Goal: Information Seeking & Learning: Find specific page/section

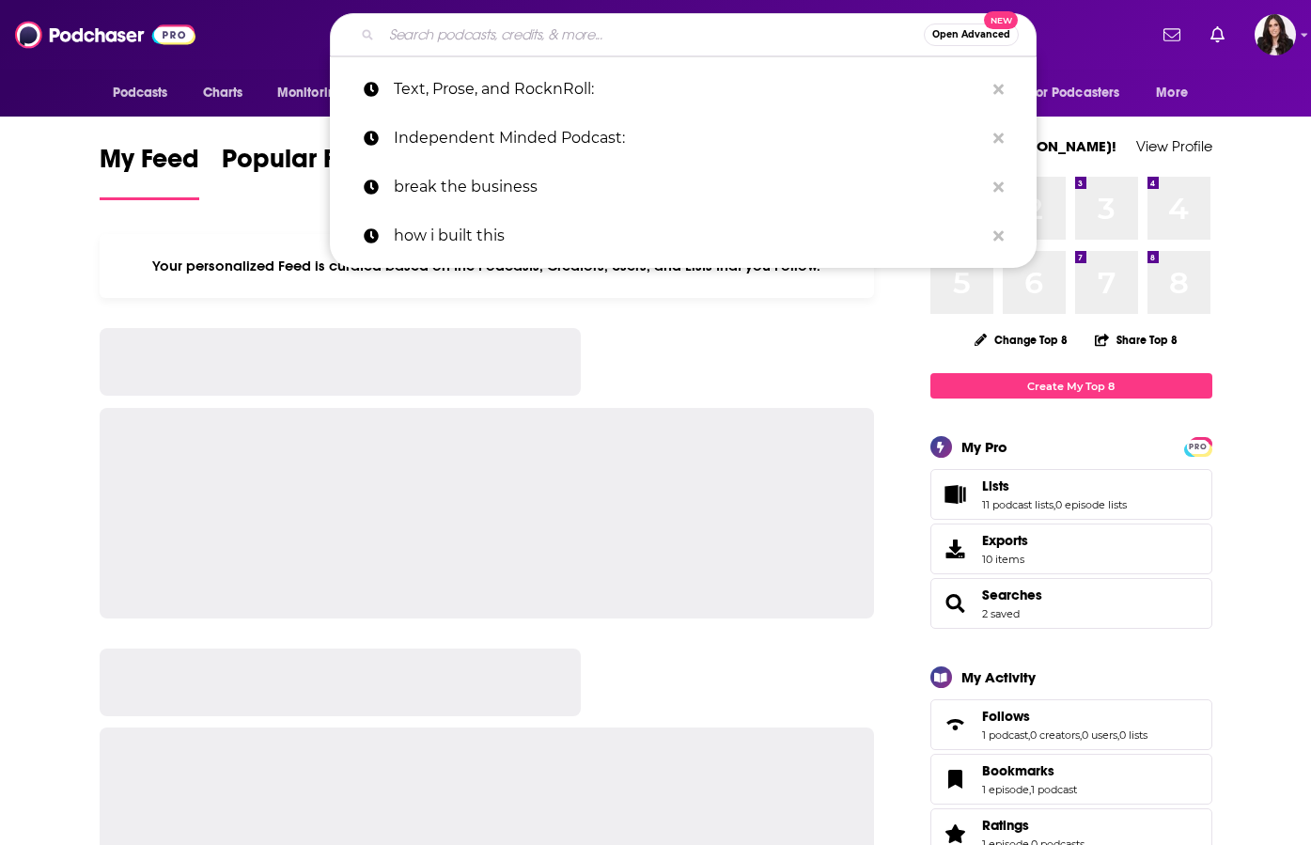
click at [613, 21] on input "Search podcasts, credits, & more..." at bounding box center [652, 35] width 542 height 30
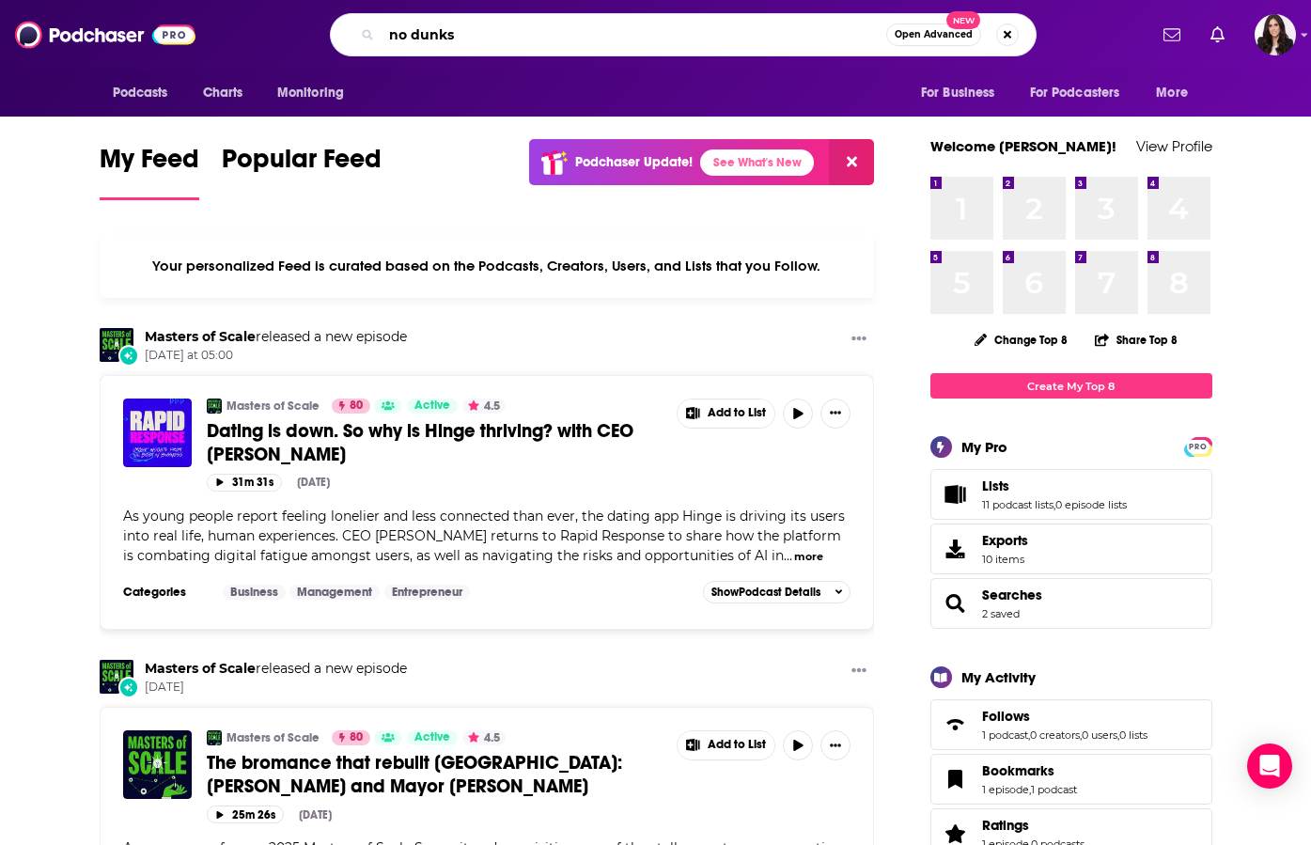
type input "no dunks"
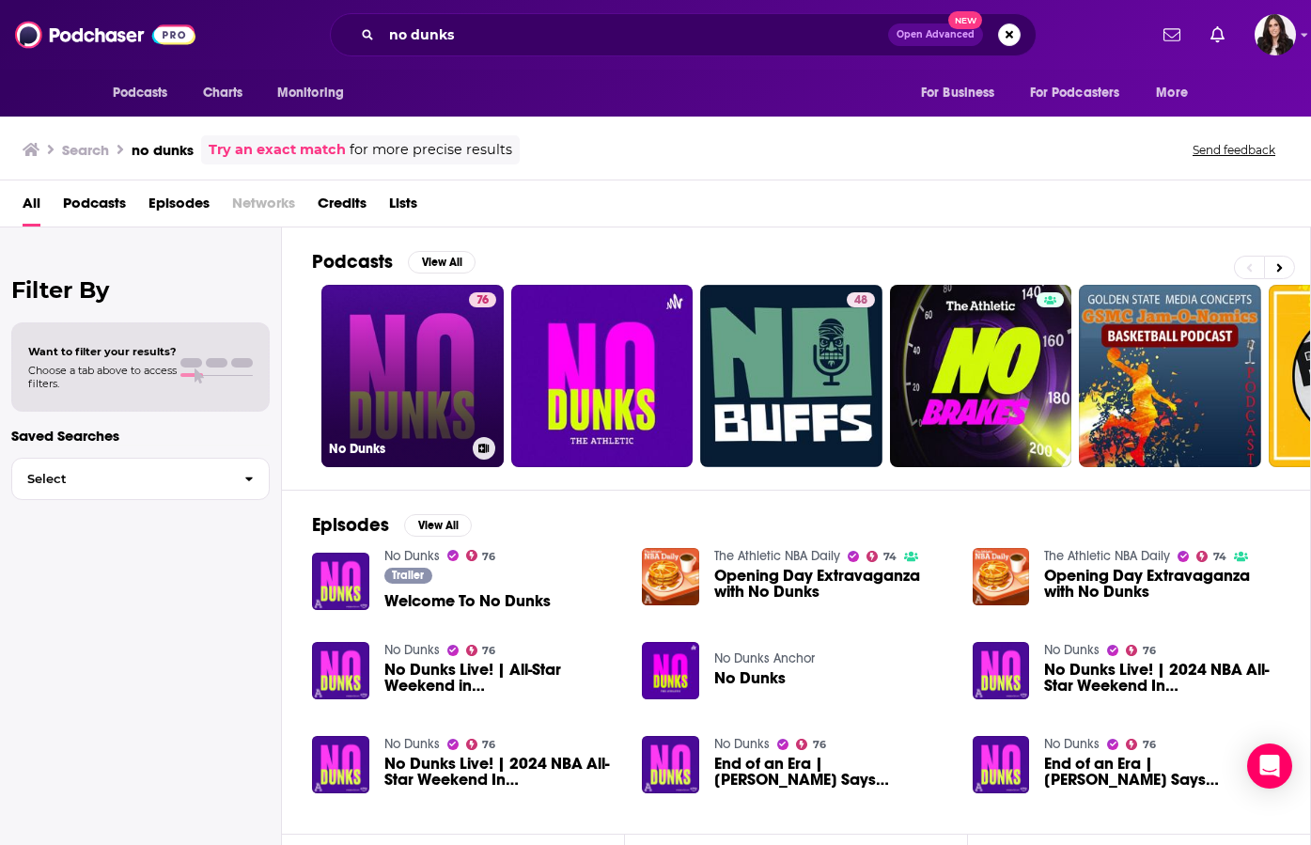
click at [412, 377] on link "76 No Dunks" at bounding box center [412, 376] width 182 height 182
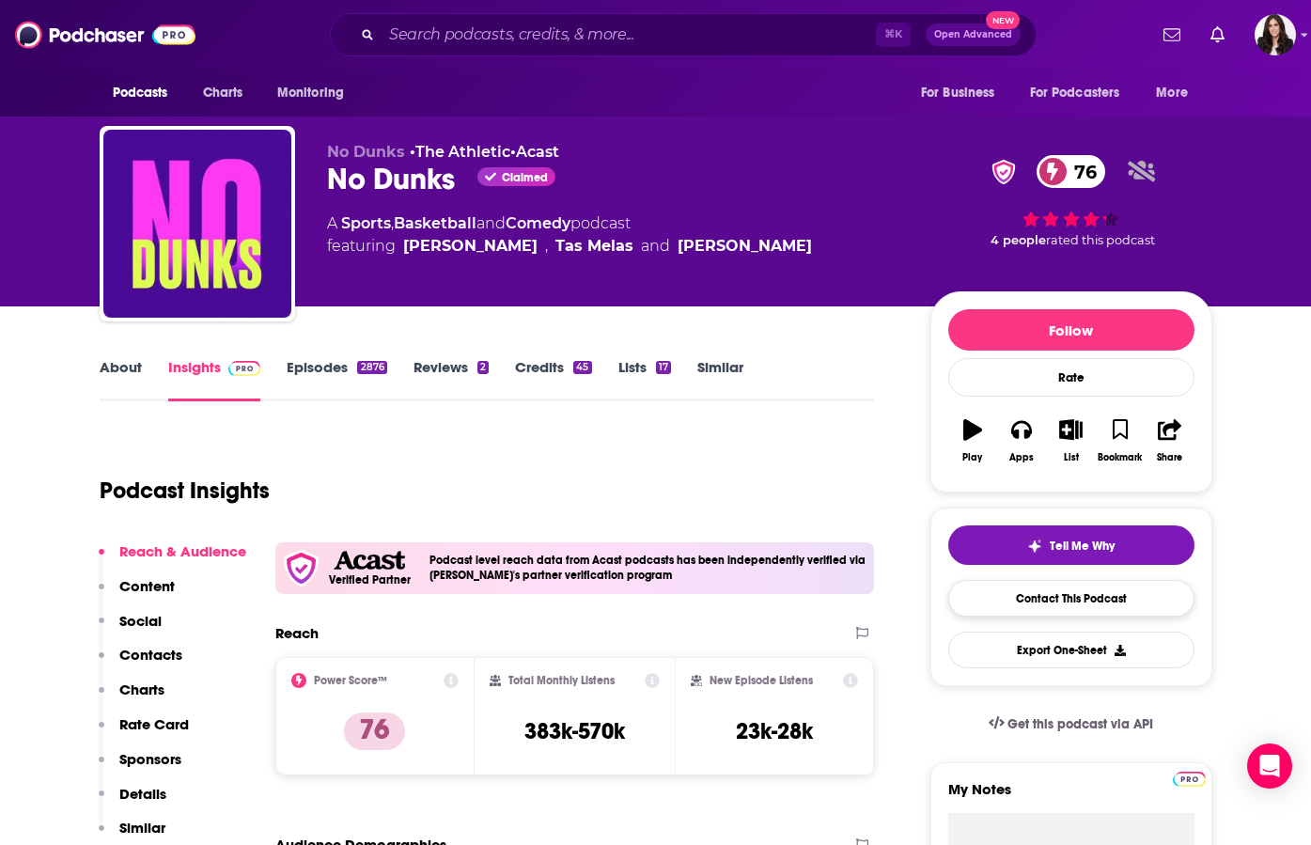
click at [1025, 607] on link "Contact This Podcast" at bounding box center [1071, 598] width 246 height 37
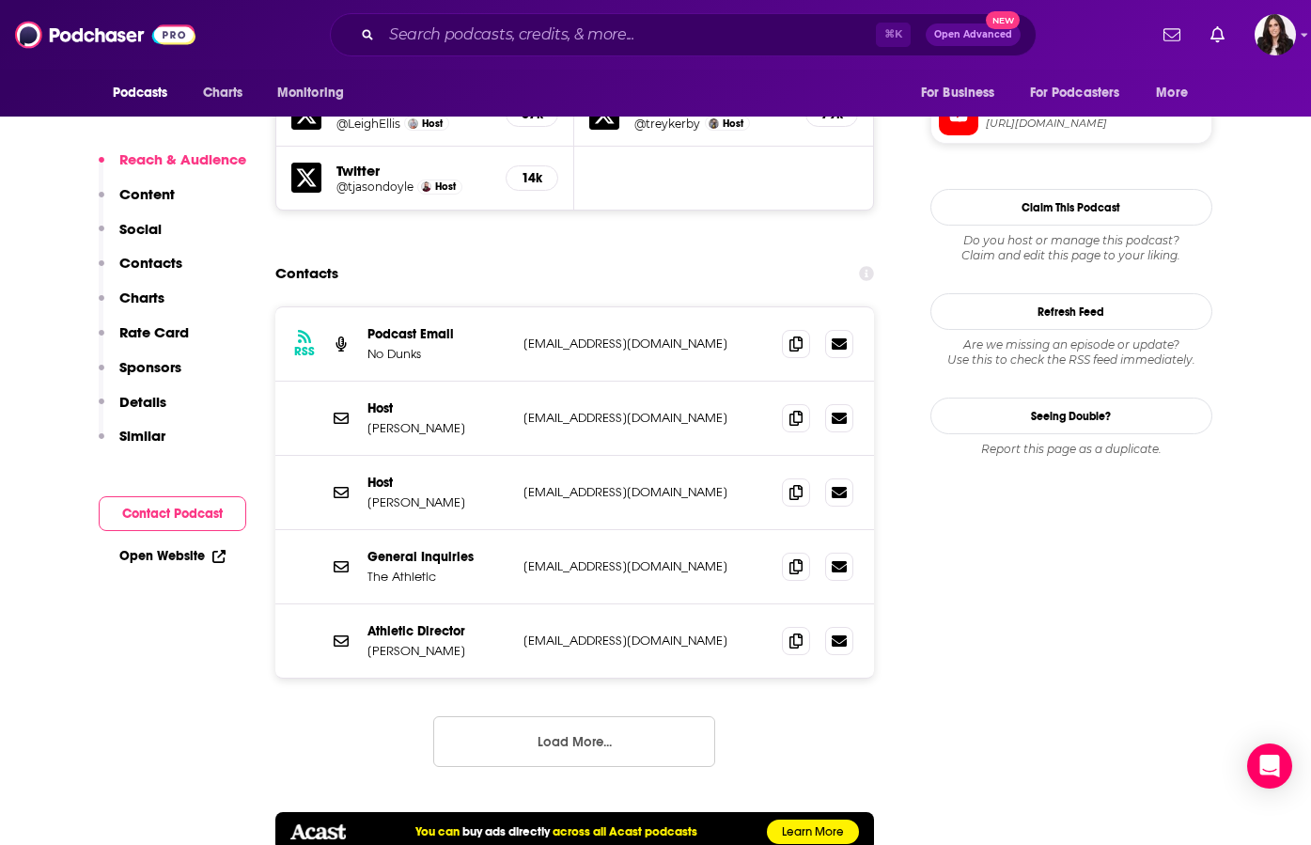
scroll to position [1941, 0]
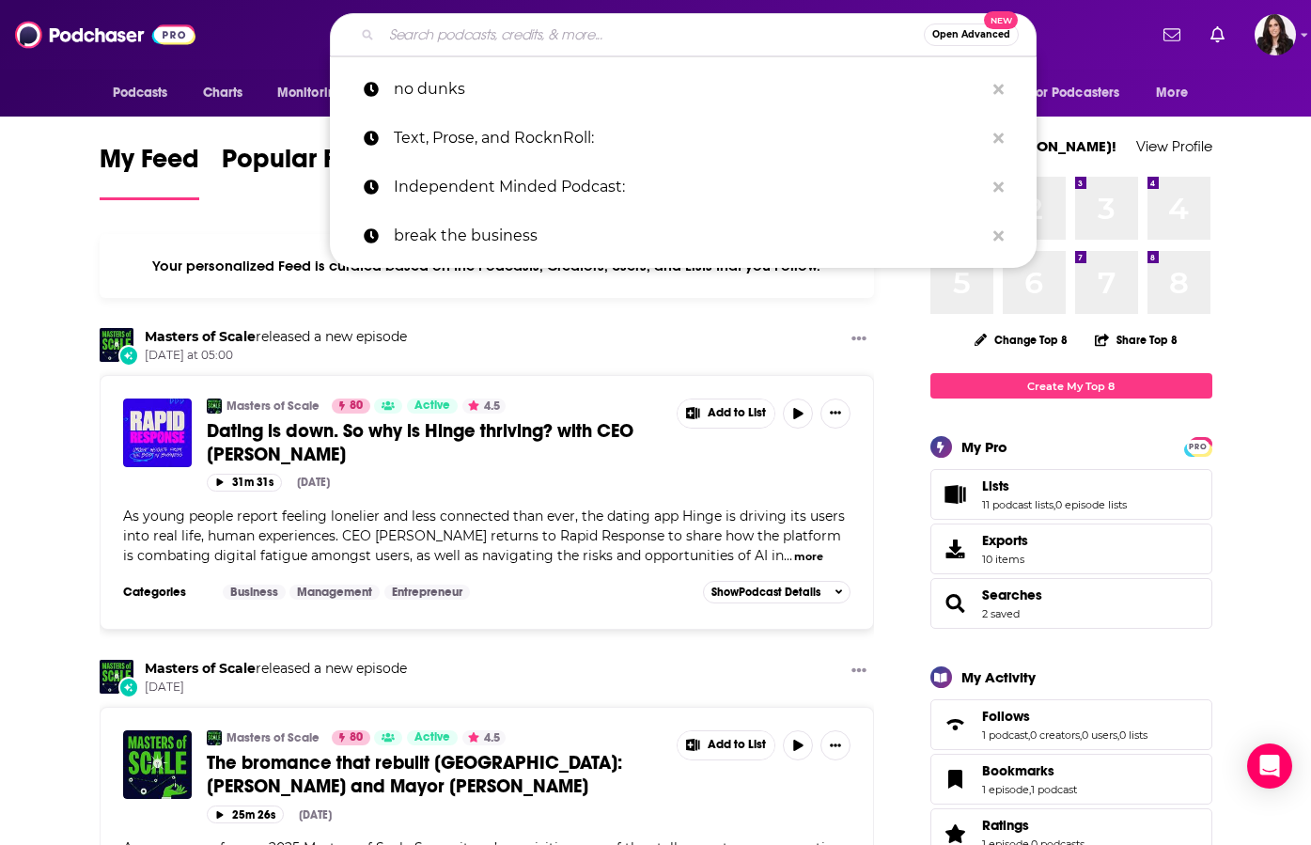
click at [534, 25] on input "Search podcasts, credits, & more..." at bounding box center [652, 35] width 542 height 30
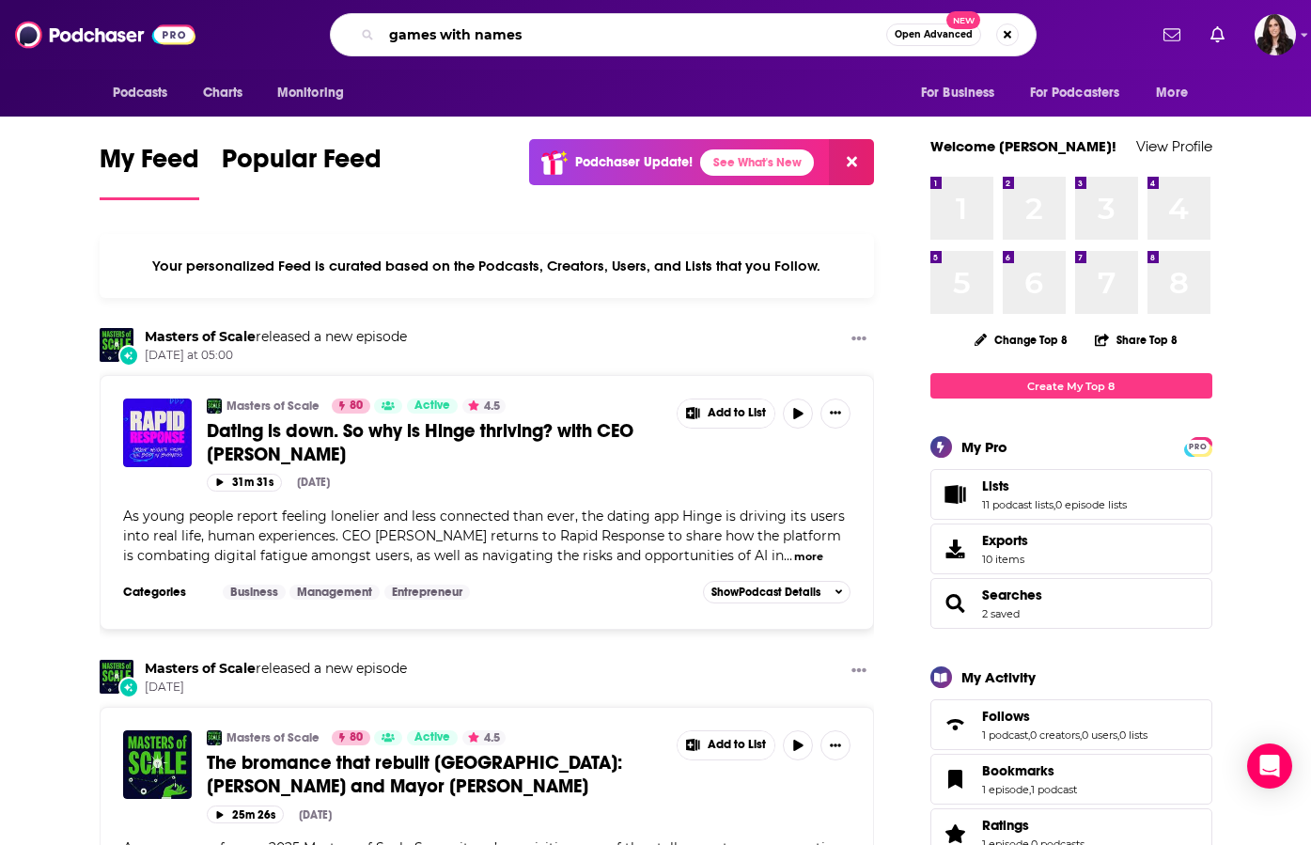
type input "games with names"
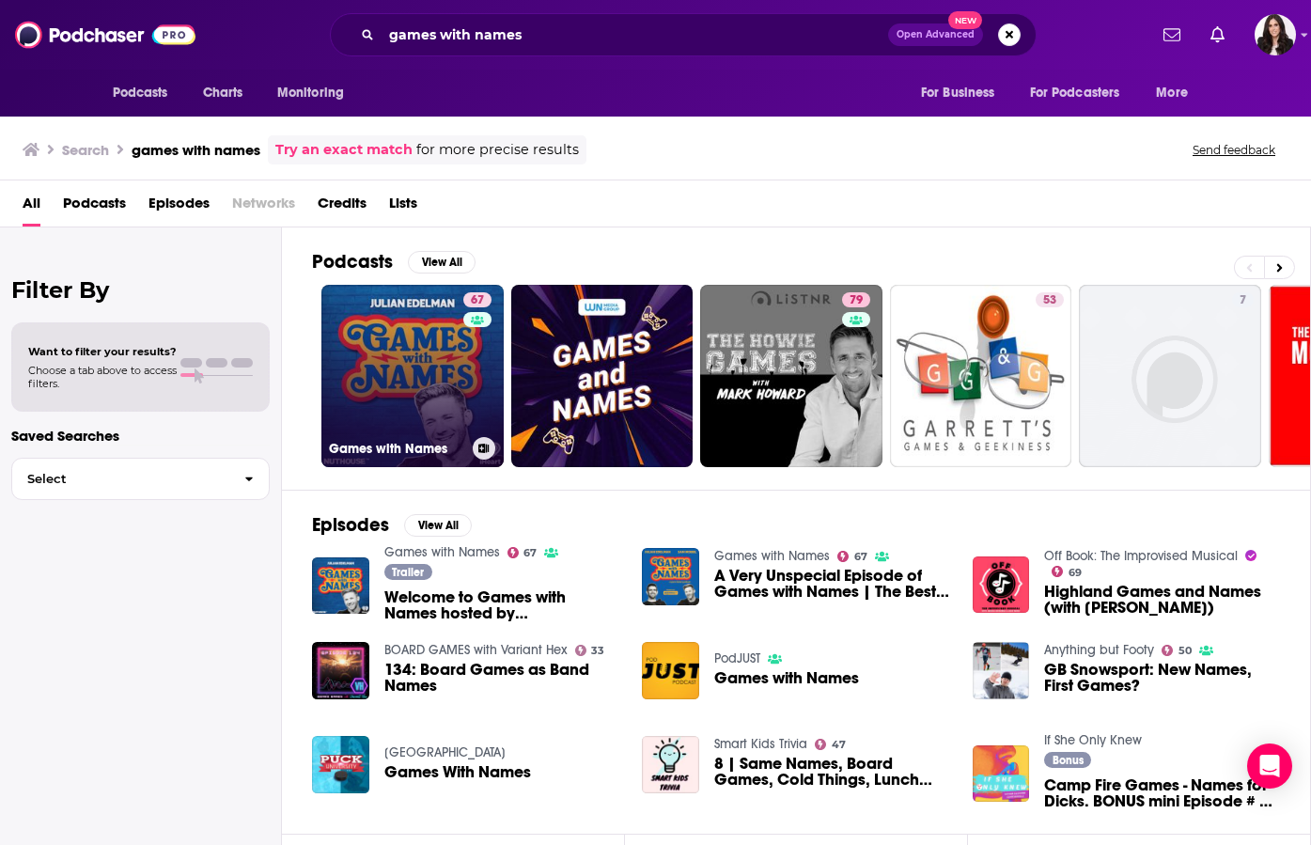
click at [418, 355] on link "67 Games with Names" at bounding box center [412, 376] width 182 height 182
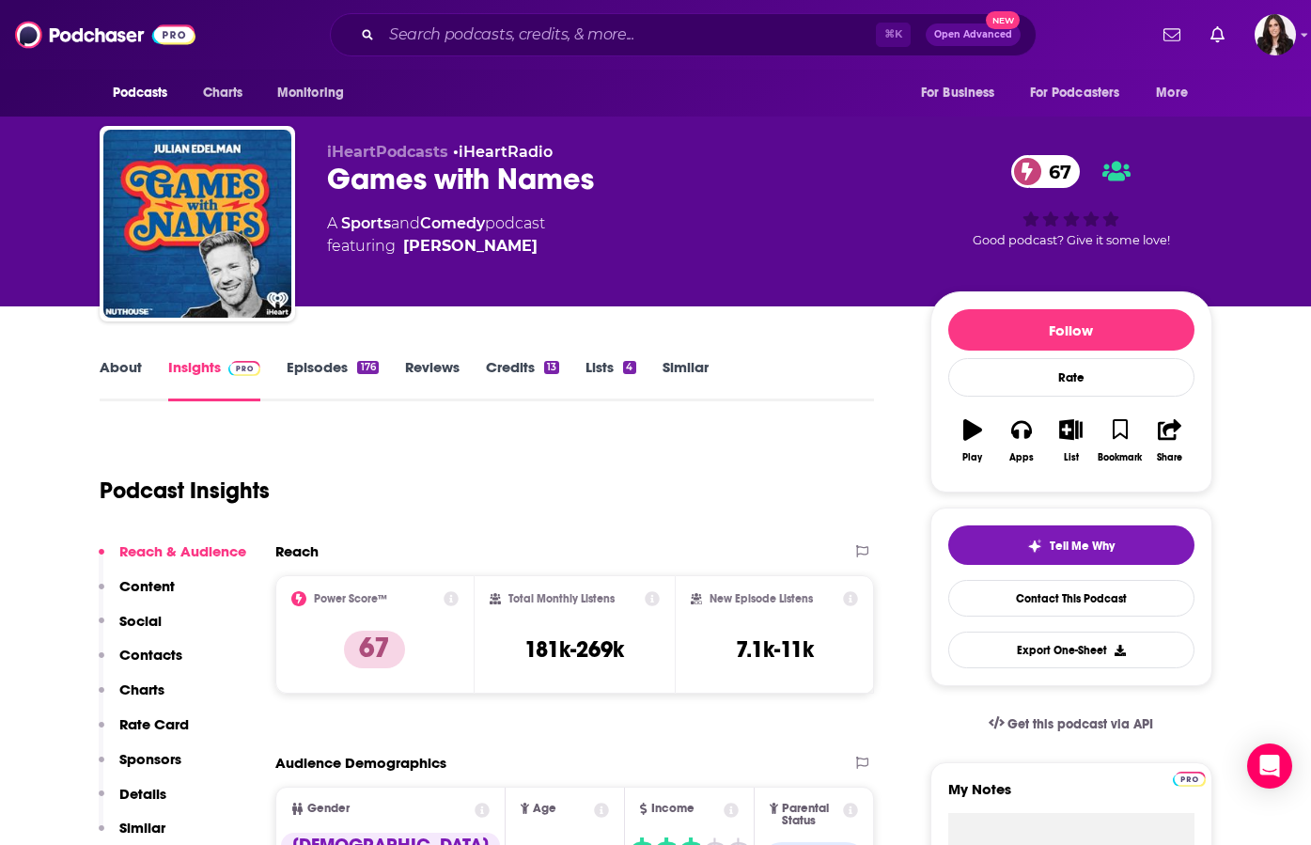
click at [550, 50] on div "⌘ K Open Advanced New" at bounding box center [683, 34] width 706 height 43
click at [543, 42] on input "Search podcasts, credits, & more..." at bounding box center [628, 35] width 494 height 30
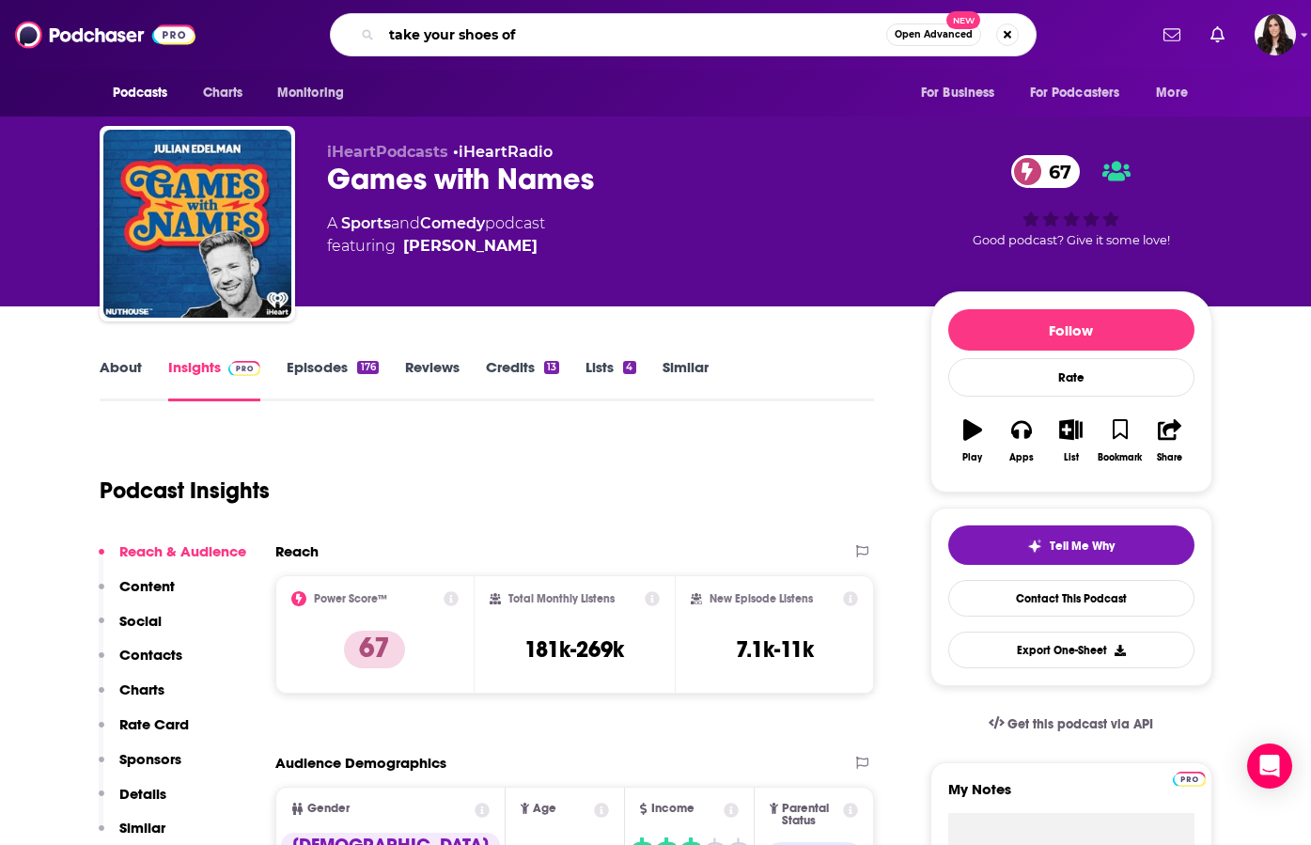
type input "take your shoes off"
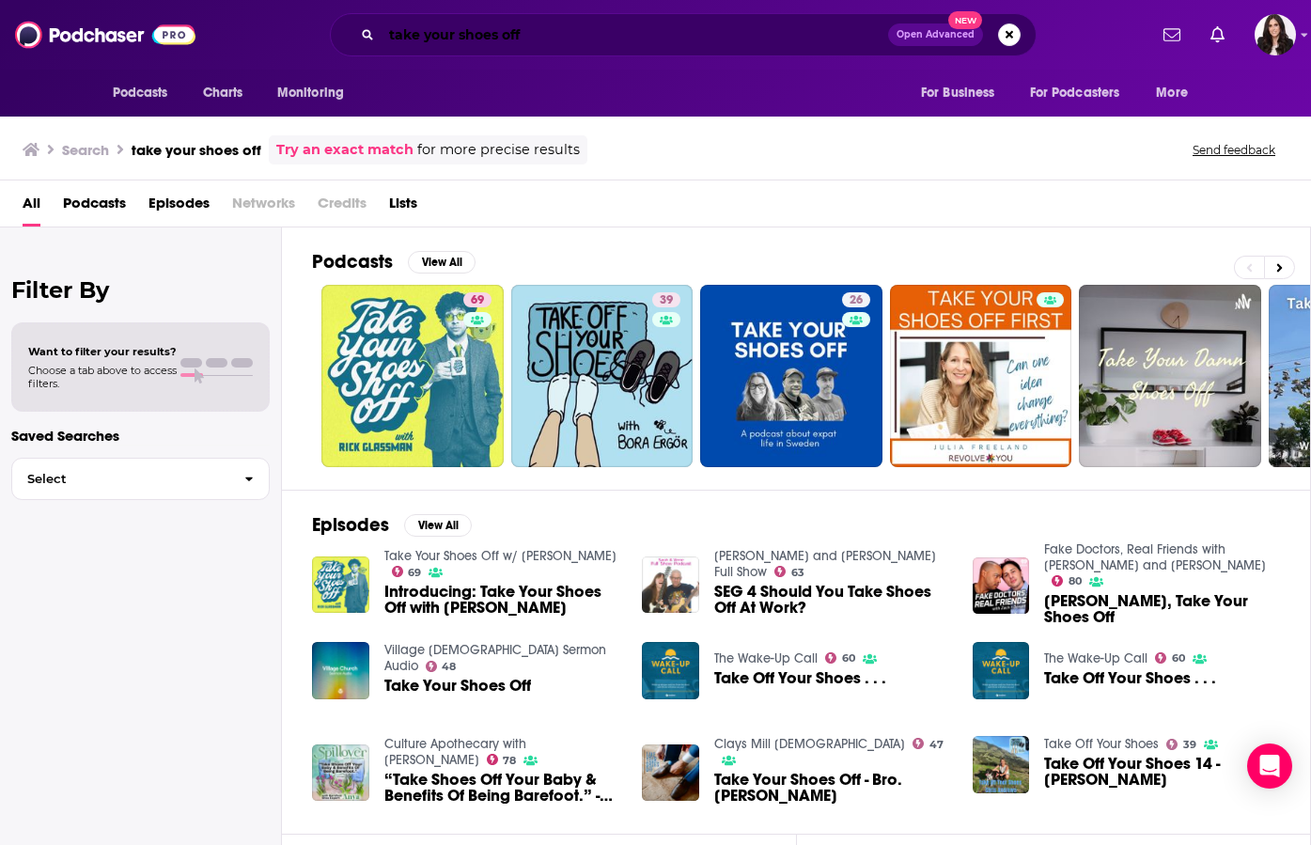
click at [512, 20] on input "take your shoes off" at bounding box center [634, 35] width 506 height 30
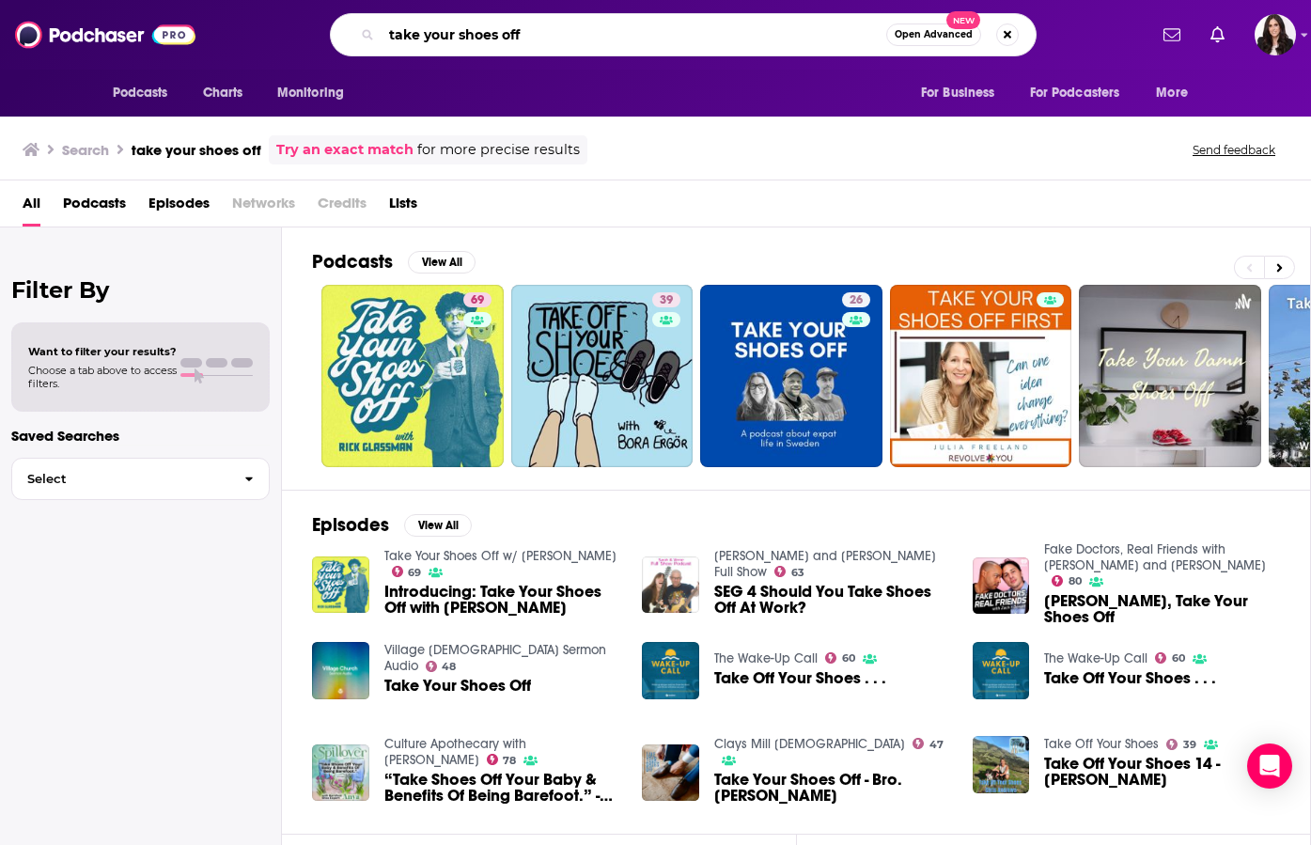
click at [512, 20] on input "take your shoes off" at bounding box center [633, 35] width 504 height 30
type input "podchaser"
